Goal: Task Accomplishment & Management: Manage account settings

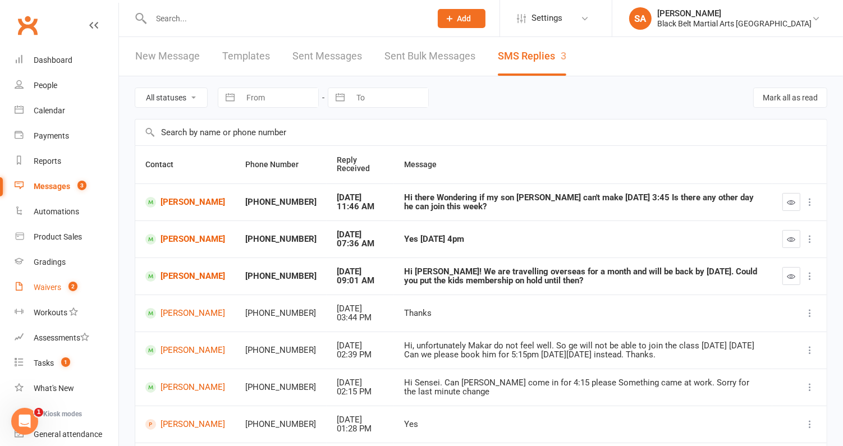
click at [56, 286] on div "Waivers" at bounding box center [47, 287] width 27 height 9
select select "100"
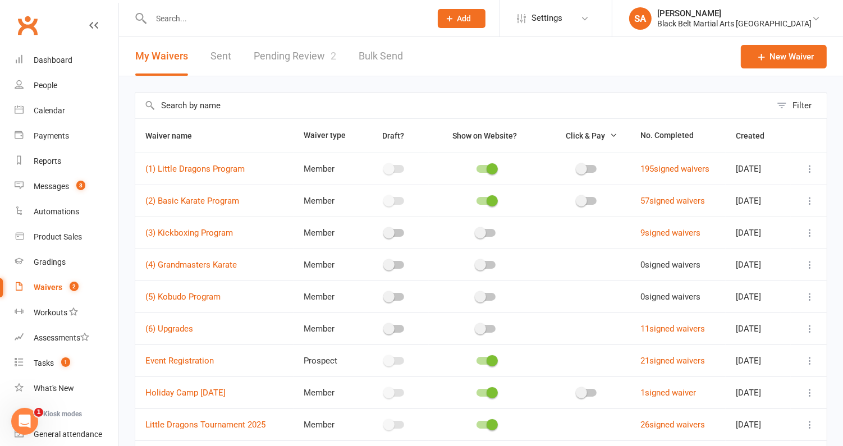
click at [295, 66] on link "Pending Review 2" at bounding box center [295, 56] width 82 height 39
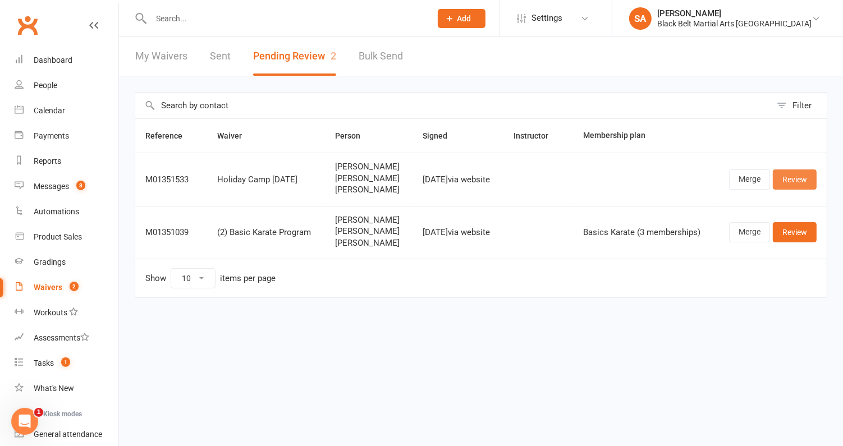
click at [784, 181] on link "Review" at bounding box center [795, 179] width 44 height 20
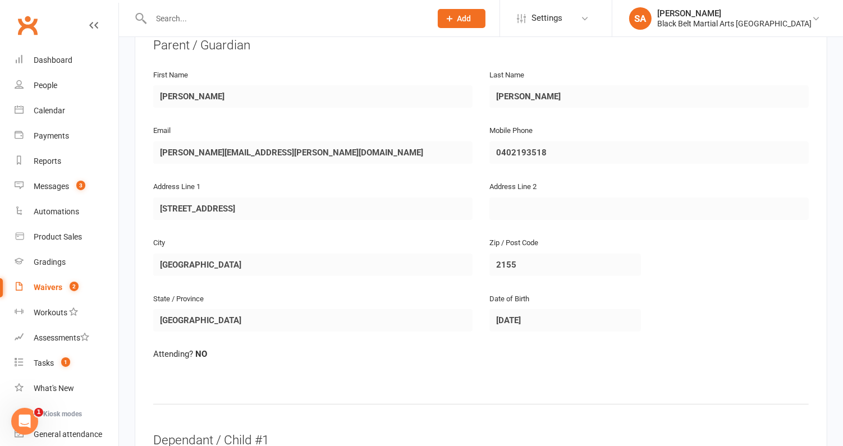
scroll to position [219, 0]
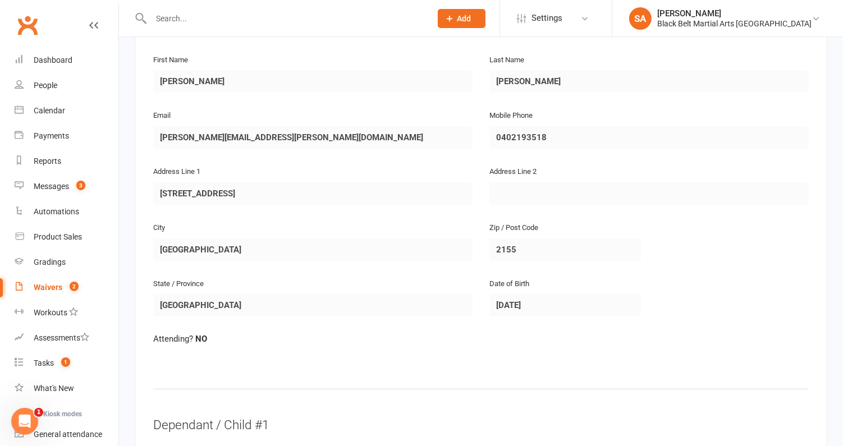
click at [151, 135] on div "Email melissa.davies@outlook.com" at bounding box center [313, 136] width 336 height 56
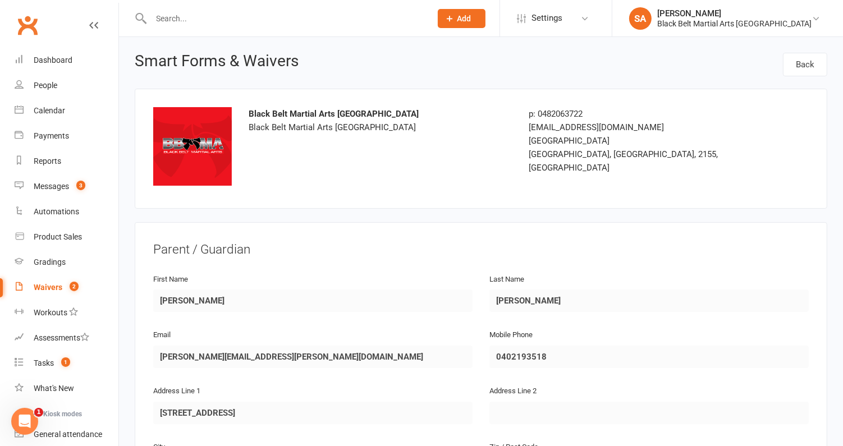
click at [217, 17] on input "text" at bounding box center [285, 19] width 275 height 16
paste input "melissa.davies@outlook.com"
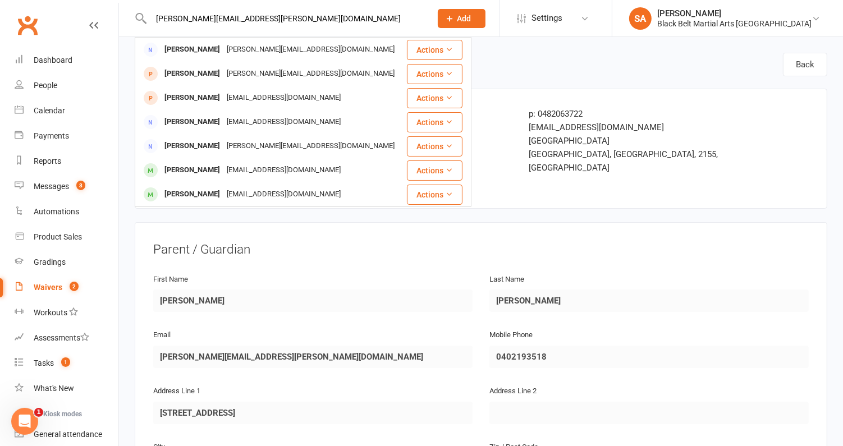
type input "melissa.davies@outlook.com"
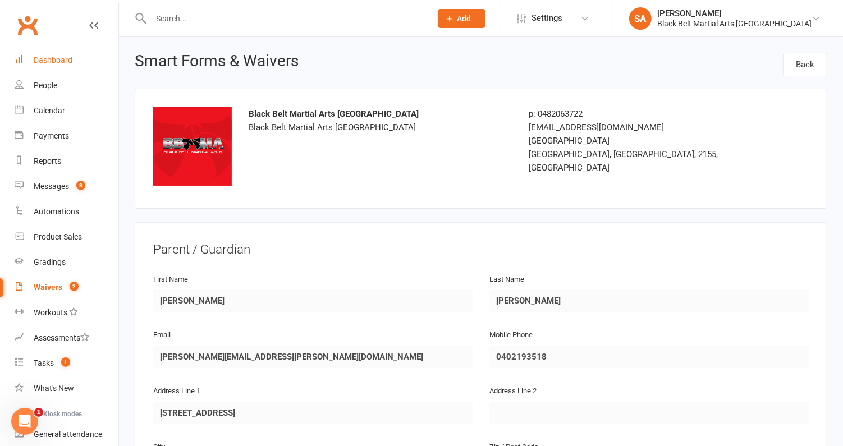
click at [57, 59] on div "Dashboard" at bounding box center [53, 60] width 39 height 9
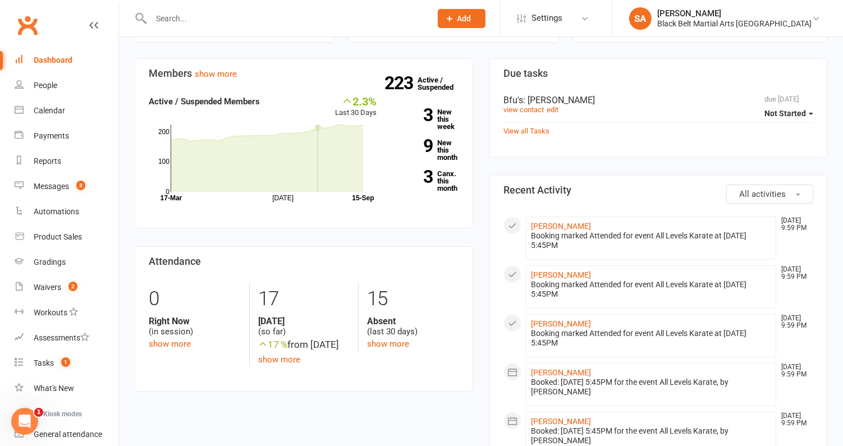
scroll to position [64, 0]
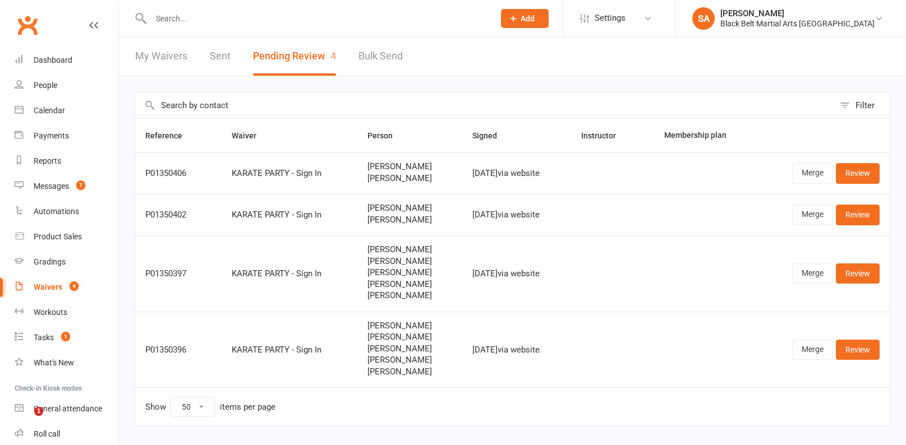
select select "50"
